Goal: Information Seeking & Learning: Learn about a topic

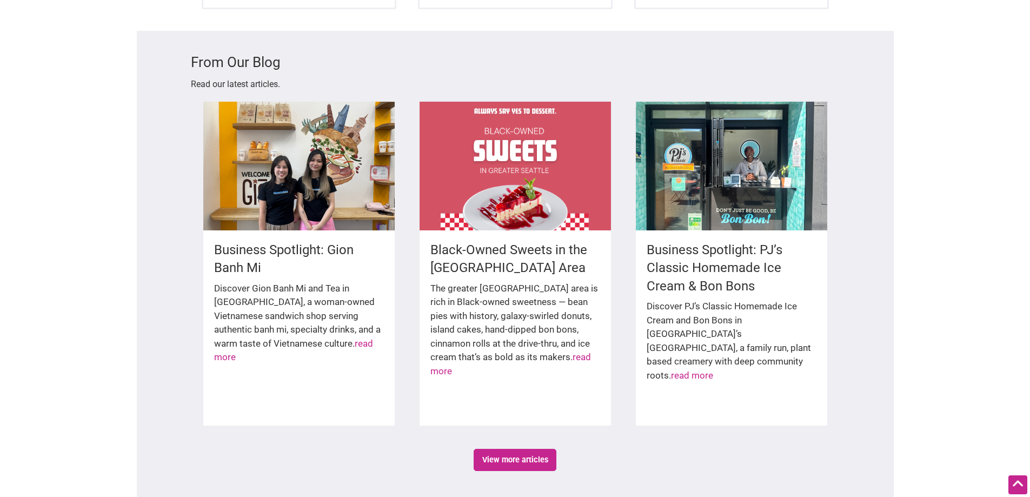
scroll to position [1532, 0]
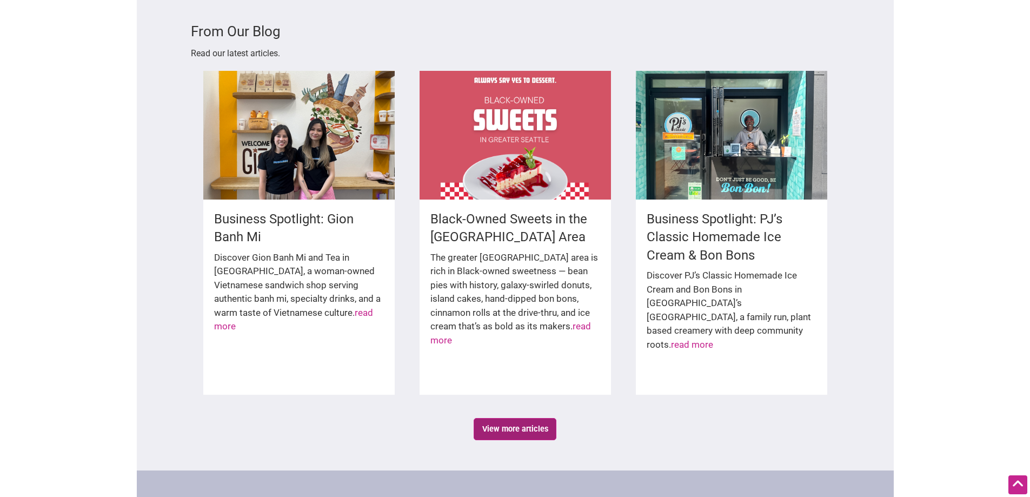
click at [500, 418] on link "View more articles" at bounding box center [515, 429] width 83 height 22
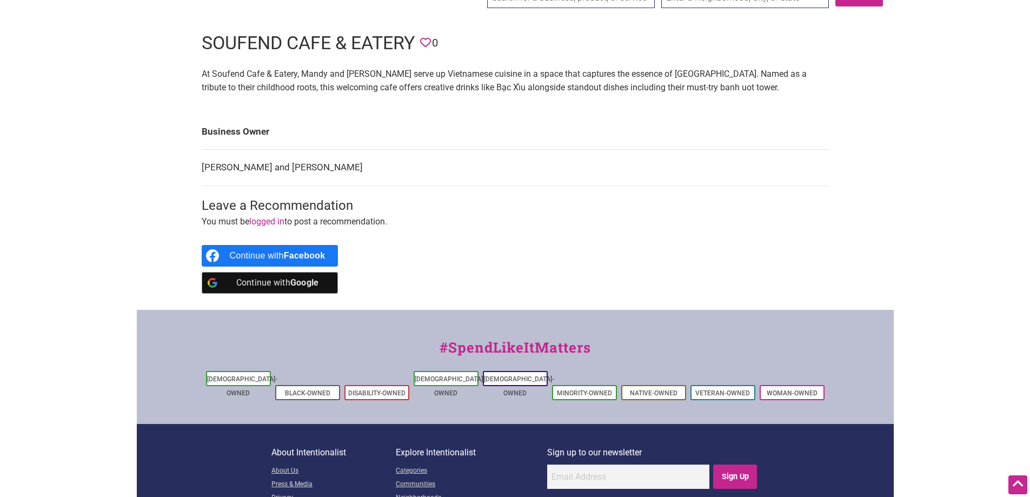
scroll to position [36, 0]
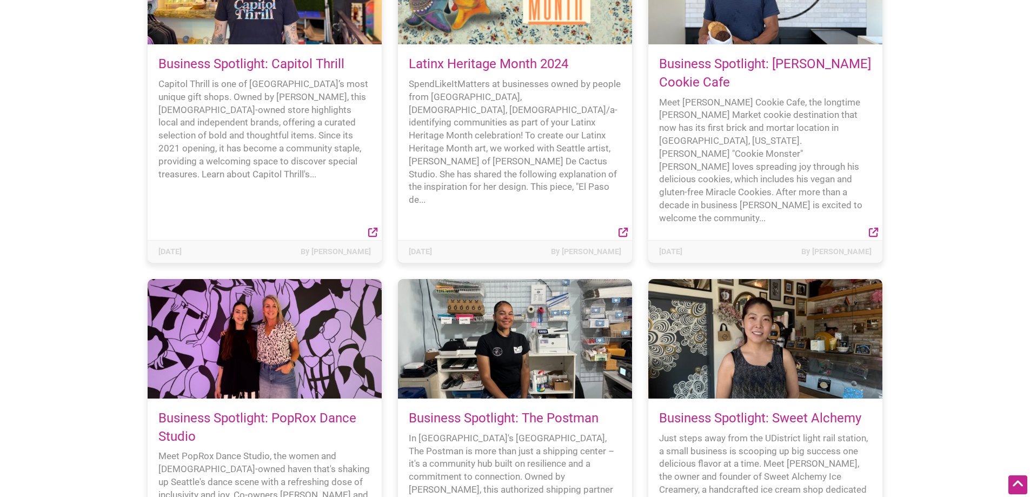
scroll to position [6220, 0]
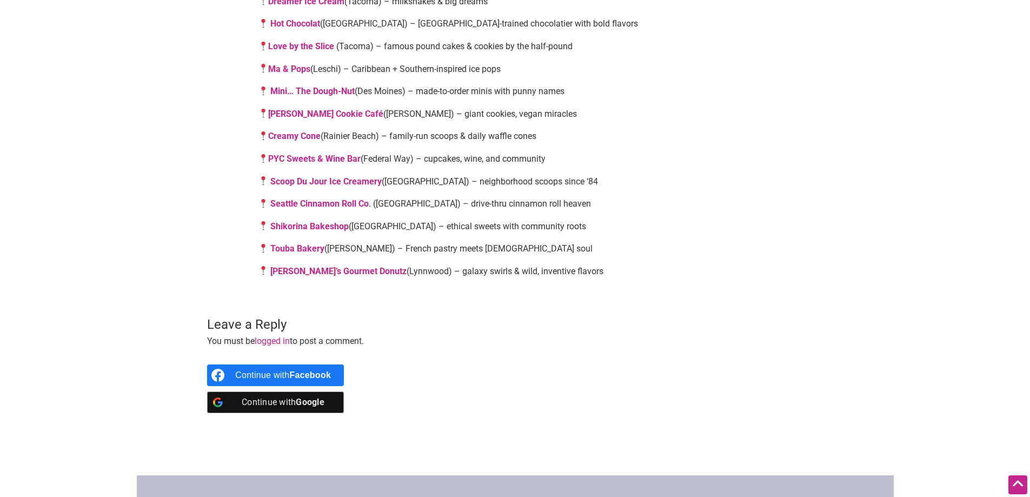
scroll to position [902, 0]
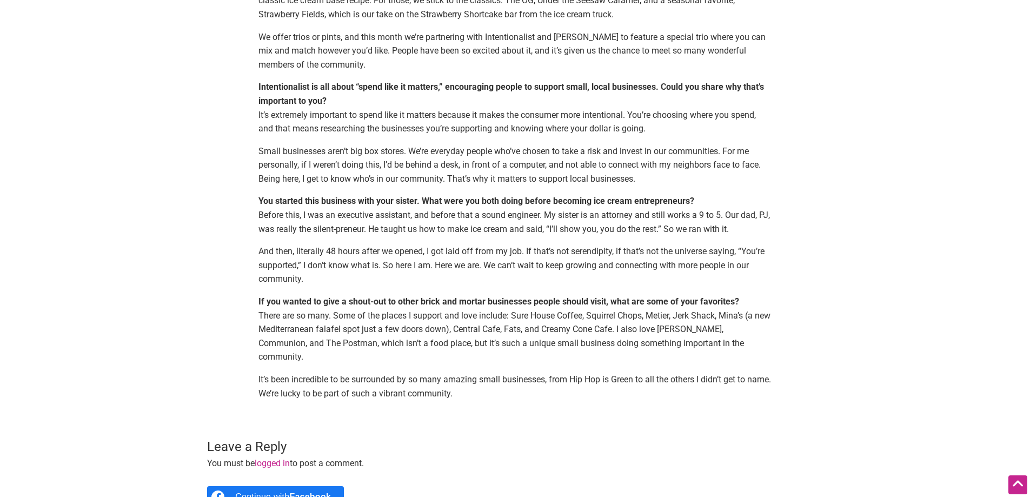
scroll to position [631, 0]
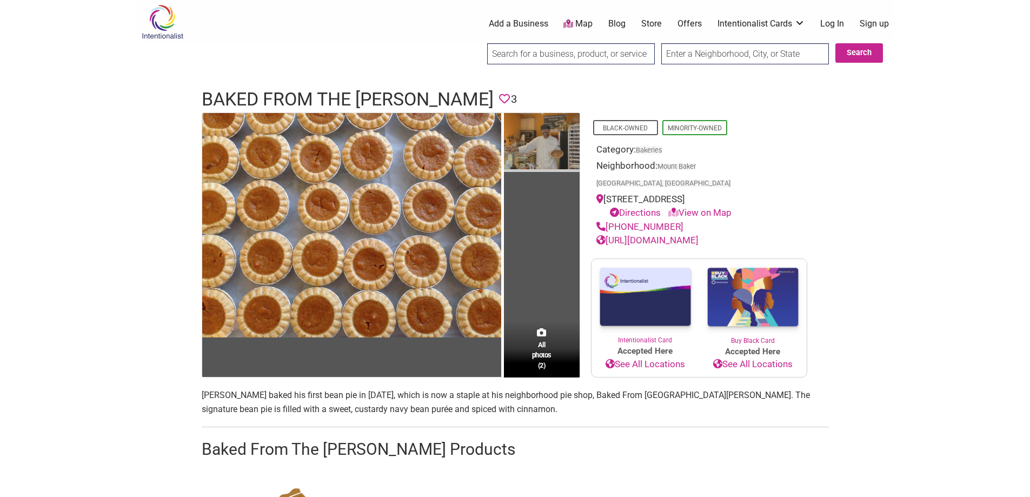
click at [540, 158] on img at bounding box center [542, 142] width 76 height 59
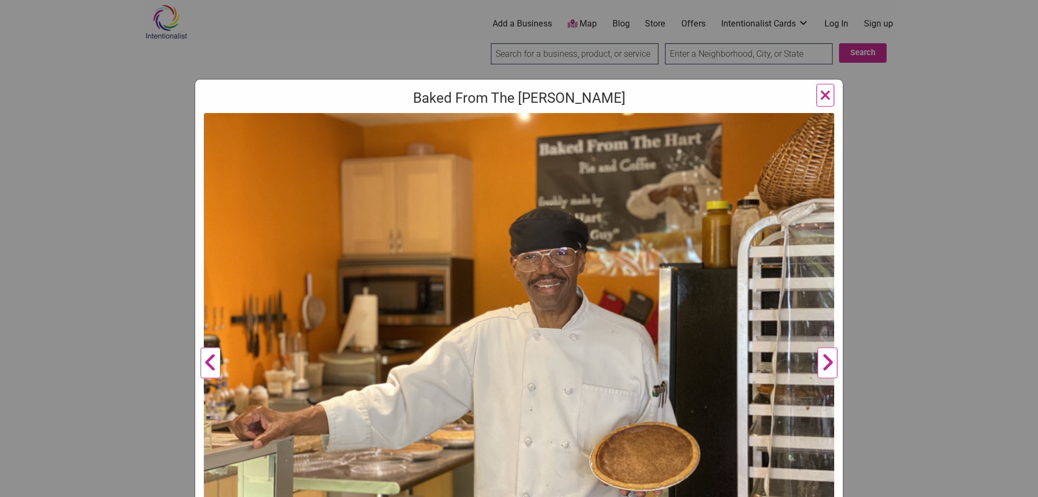
click at [960, 171] on div "Baked From The [PERSON_NAME] Previous [PERSON_NAME], owner of Baked From the [P…" at bounding box center [519, 248] width 1038 height 497
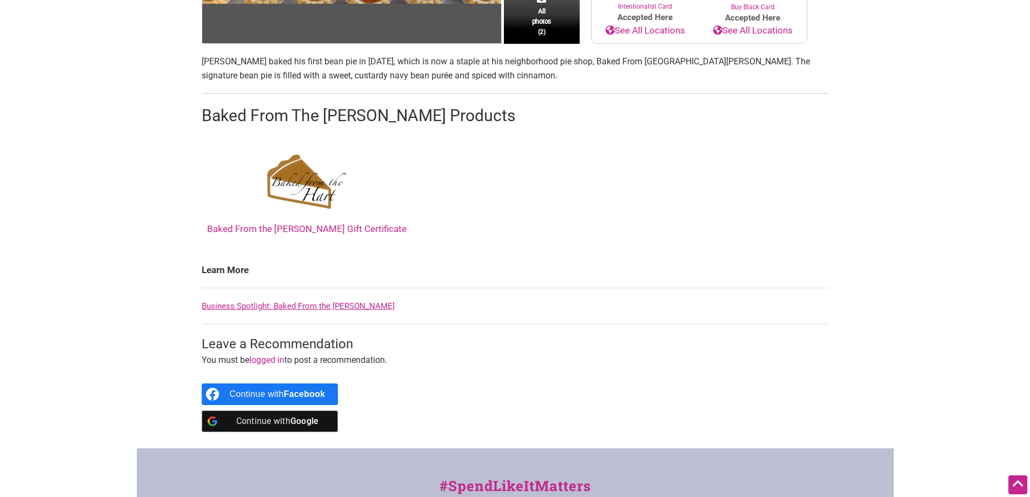
scroll to position [361, 0]
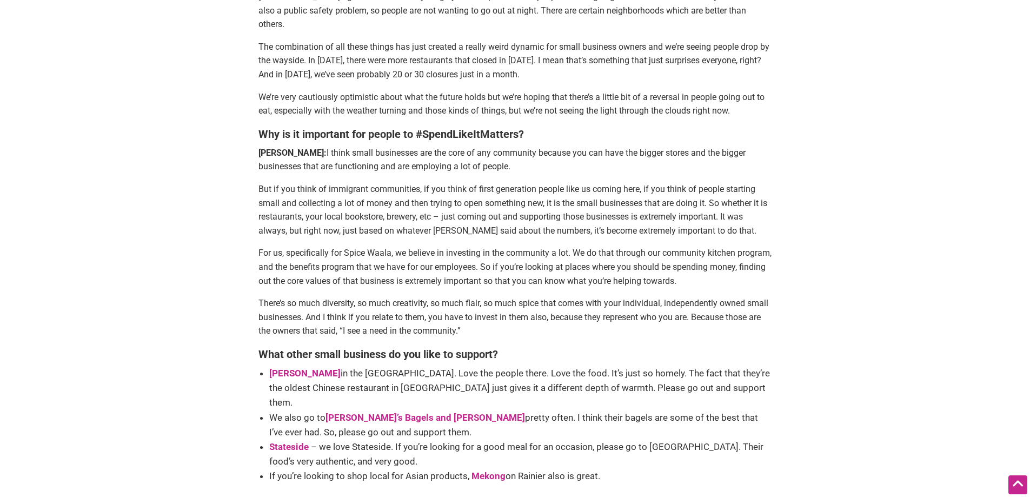
scroll to position [1713, 0]
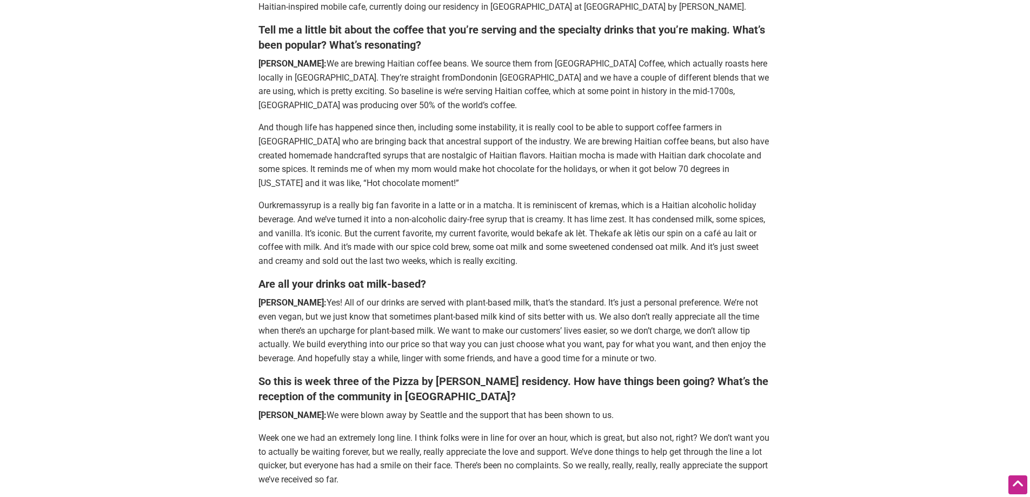
scroll to position [451, 0]
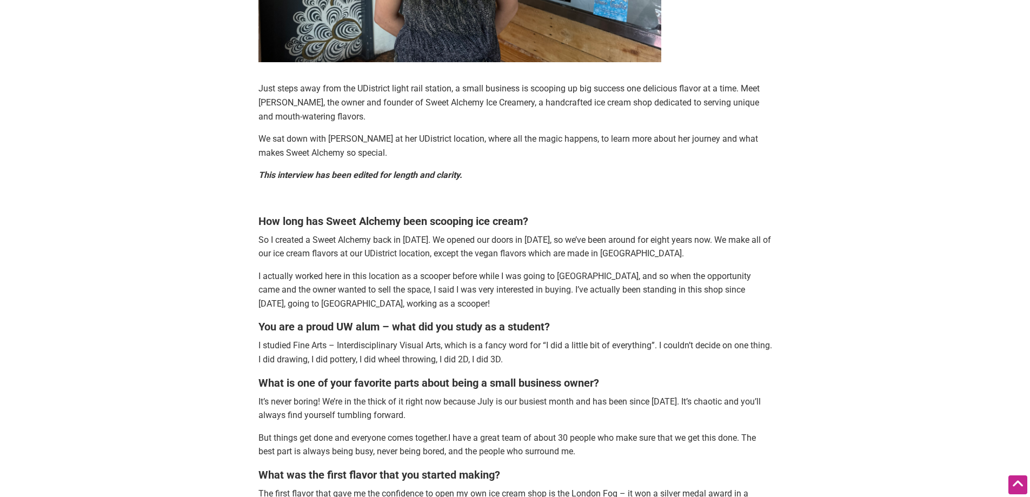
scroll to position [250, 0]
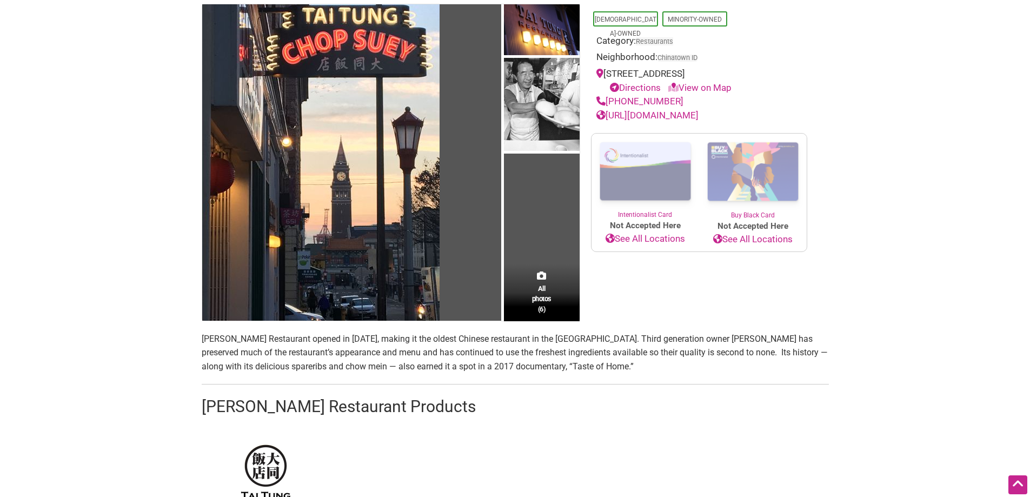
scroll to position [90, 0]
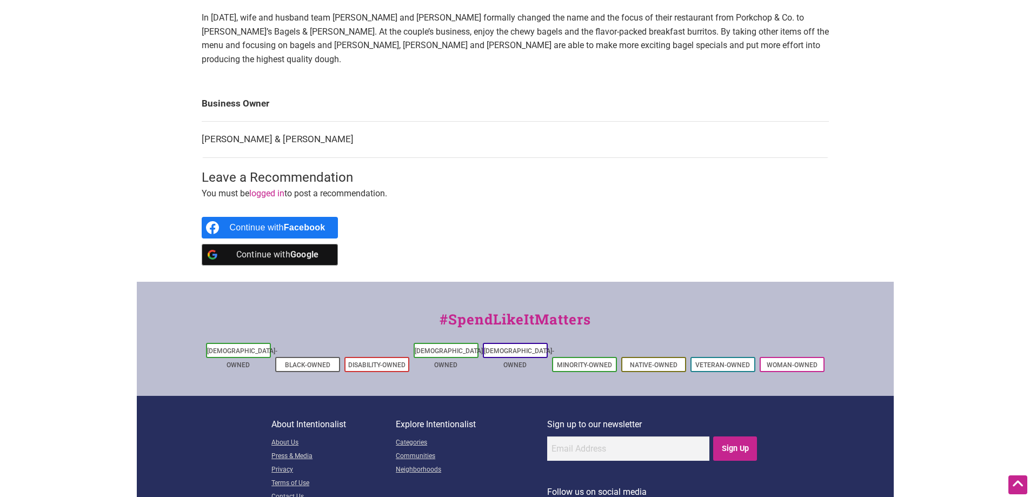
scroll to position [90, 0]
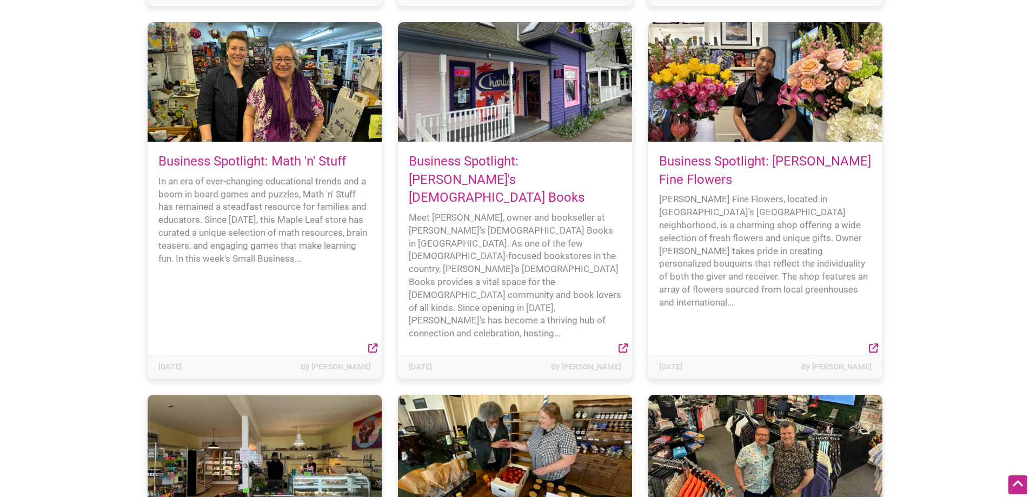
scroll to position [7211, 0]
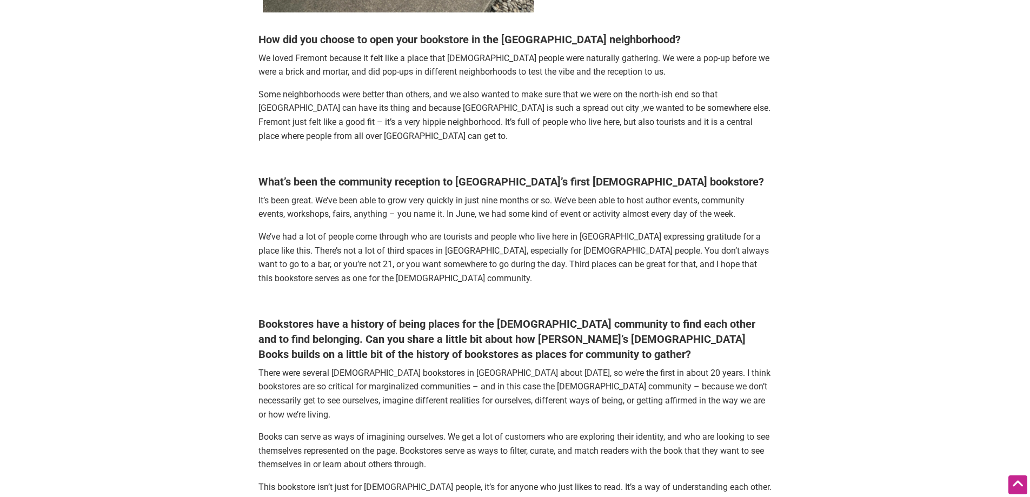
scroll to position [902, 0]
